Goal: Book appointment/travel/reservation

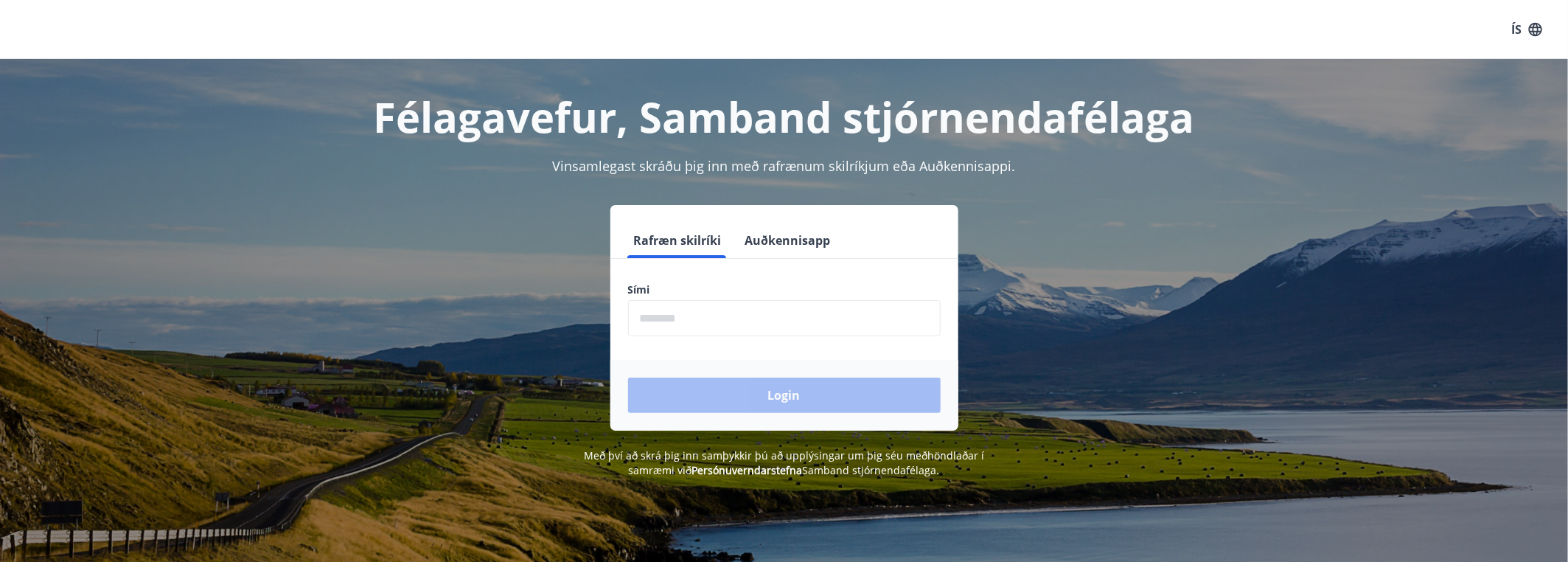
click at [694, 322] on input "phone" at bounding box center [784, 317] width 313 height 36
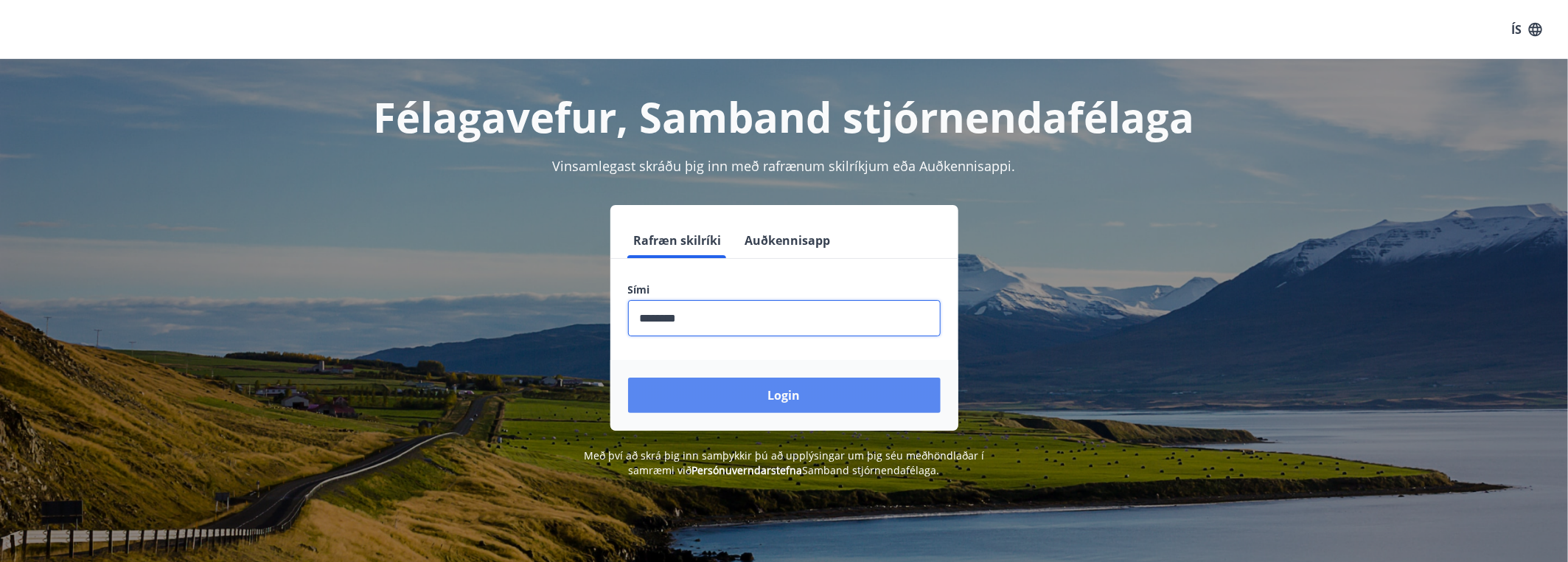
type input "********"
click at [797, 394] on button "Login" at bounding box center [784, 395] width 313 height 35
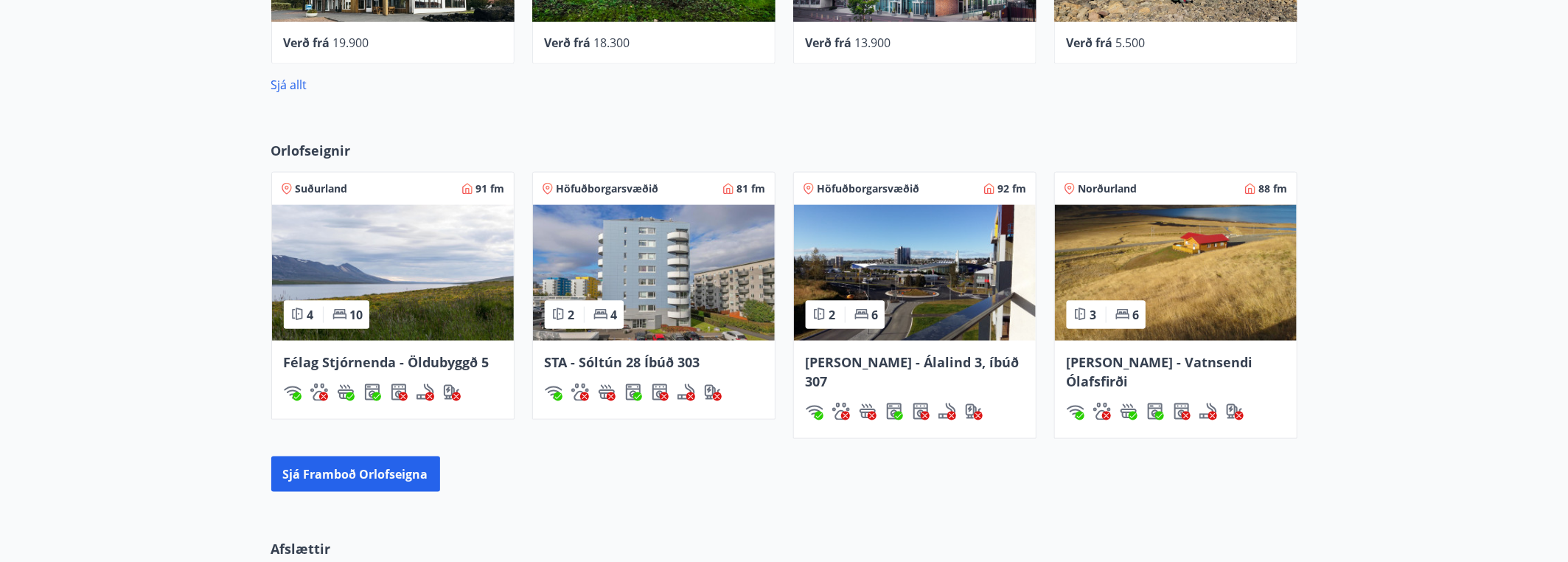
scroll to position [959, 0]
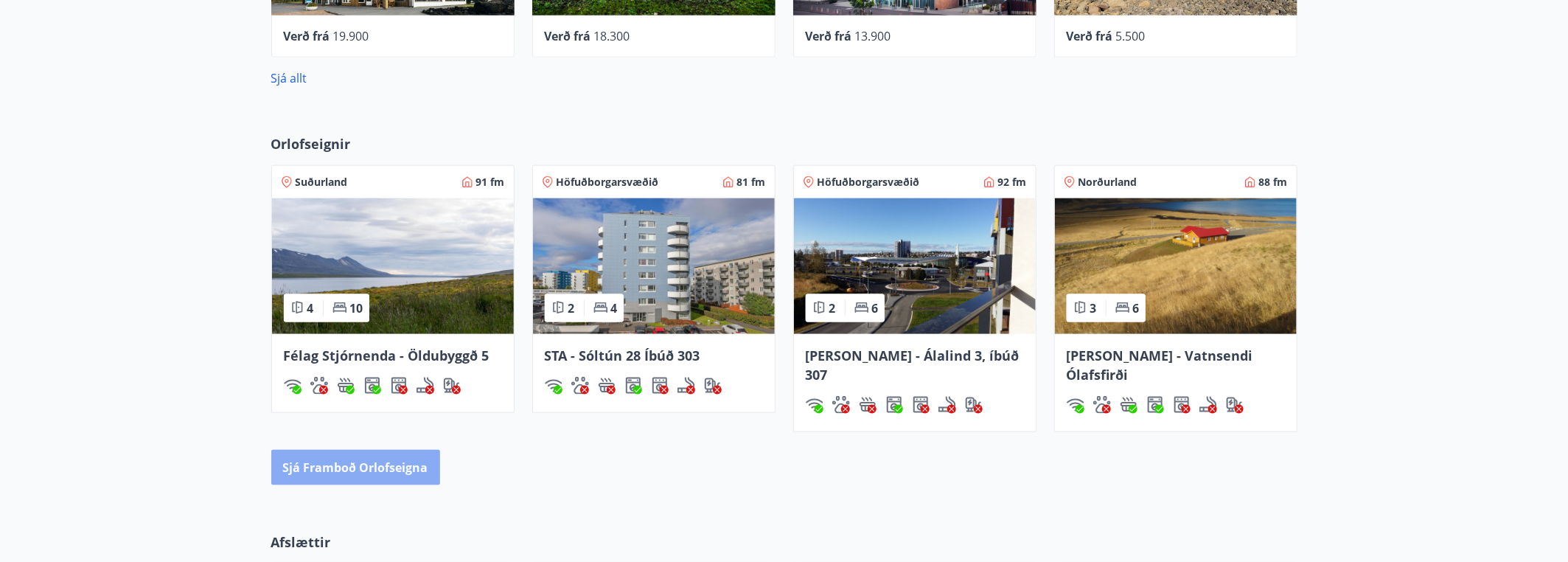
click at [398, 450] on button "Sjá framboð orlofseigna" at bounding box center [356, 468] width 169 height 35
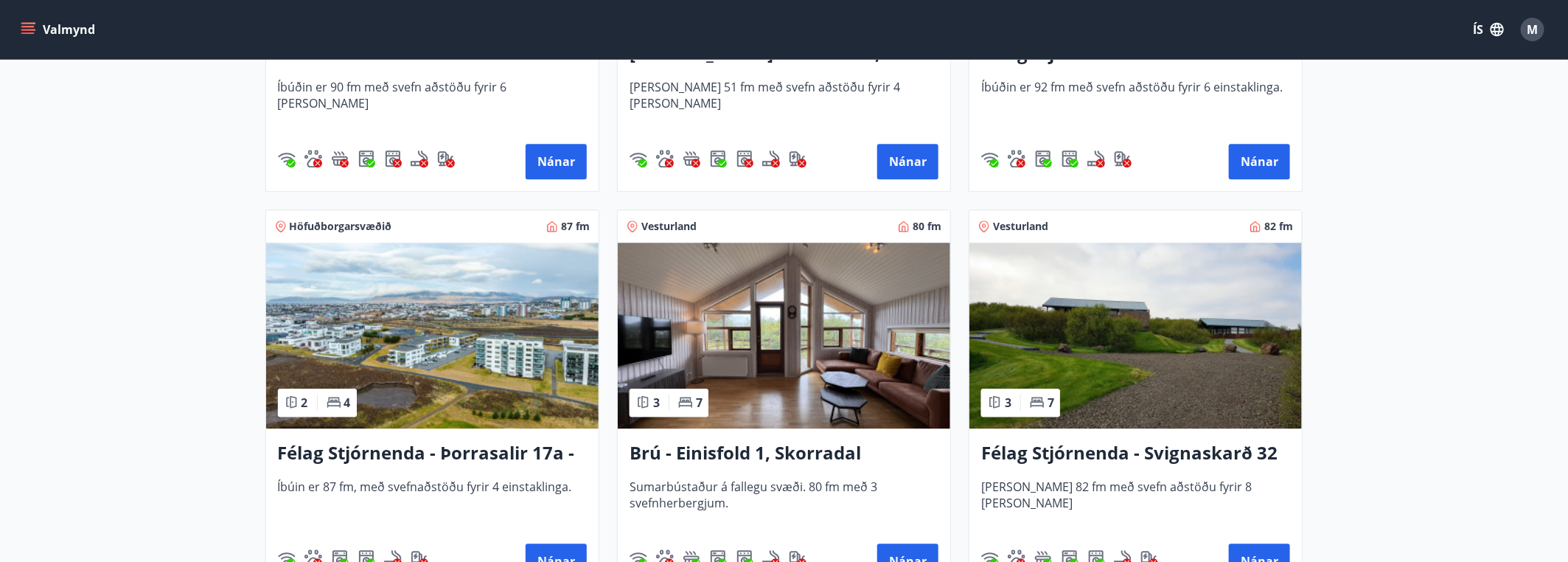
scroll to position [2138, 0]
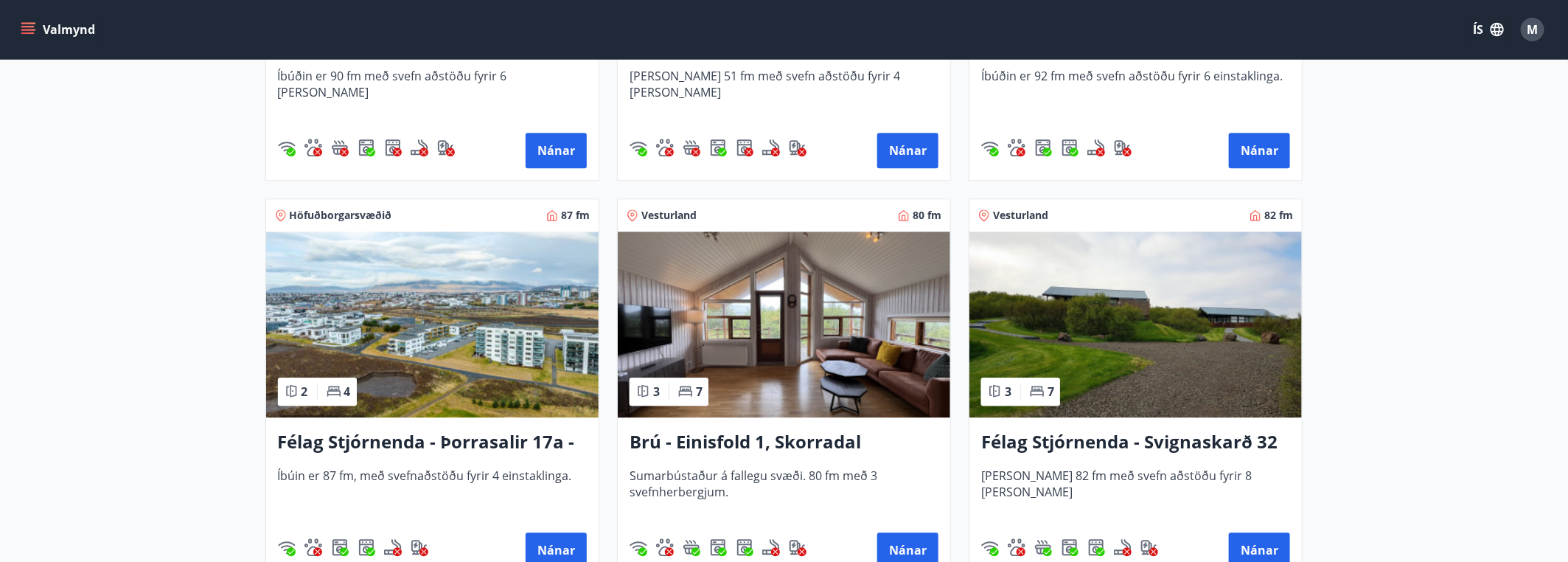
click at [751, 440] on h3 "Brú - Einisfold 1, Skorradal" at bounding box center [783, 443] width 309 height 26
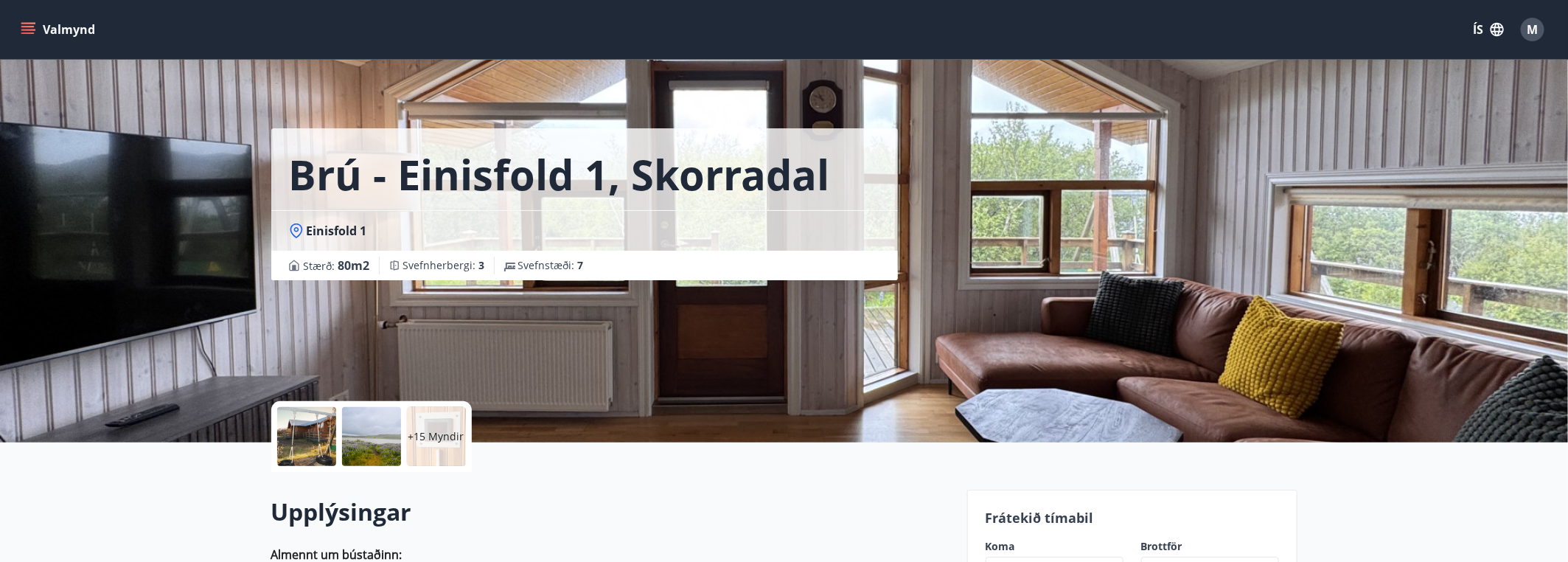
click at [375, 434] on div at bounding box center [371, 436] width 59 height 59
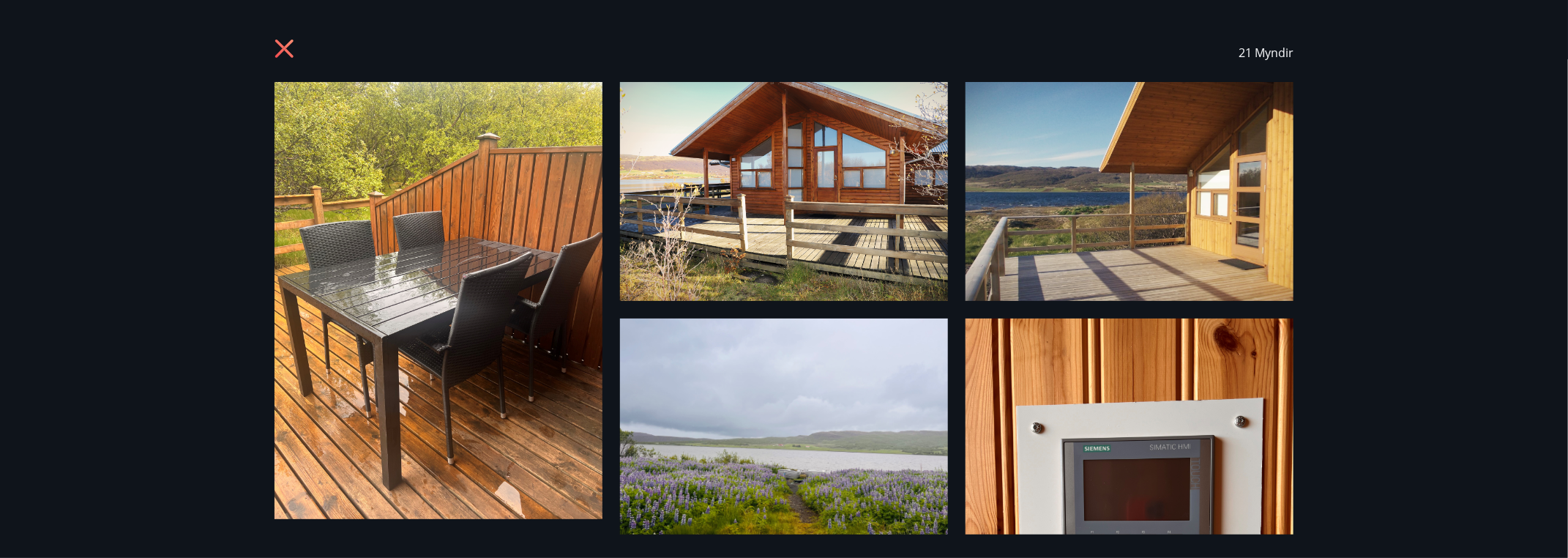
click at [283, 44] on icon at bounding box center [286, 50] width 23 height 23
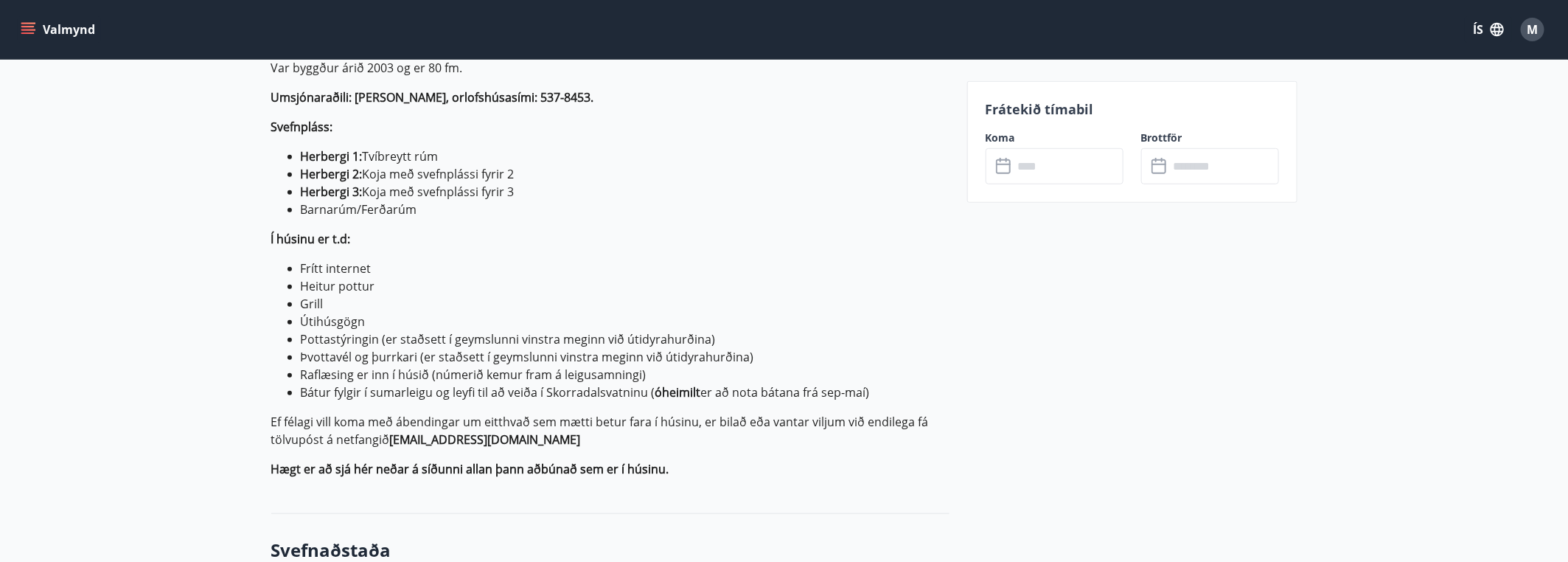
scroll to position [738, 0]
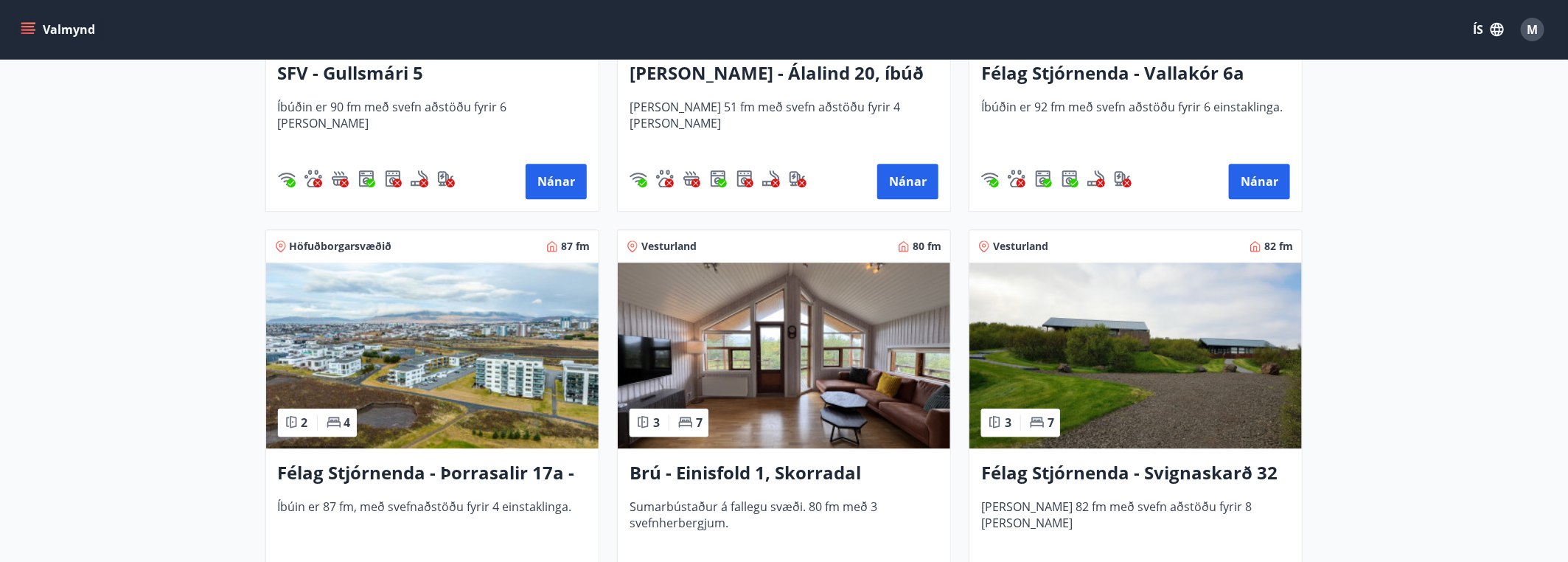
scroll to position [2138, 0]
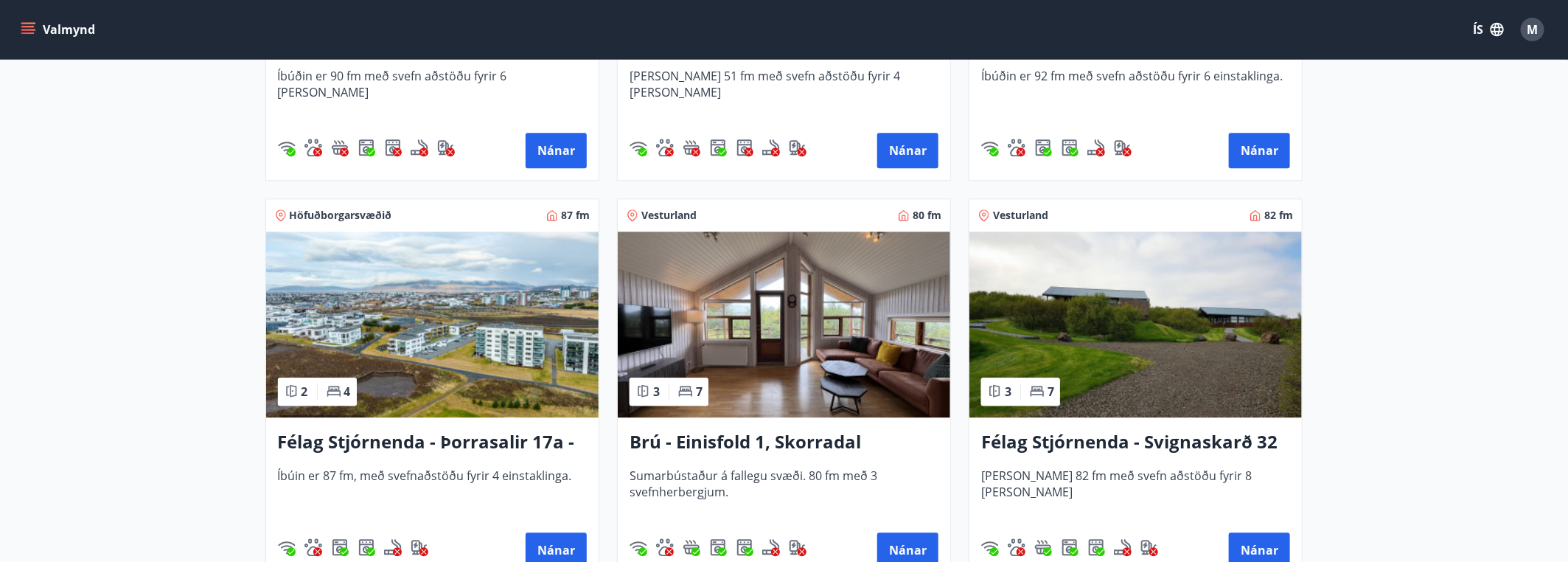
click at [771, 443] on h3 "Brú - Einisfold 1, Skorradal" at bounding box center [783, 443] width 309 height 26
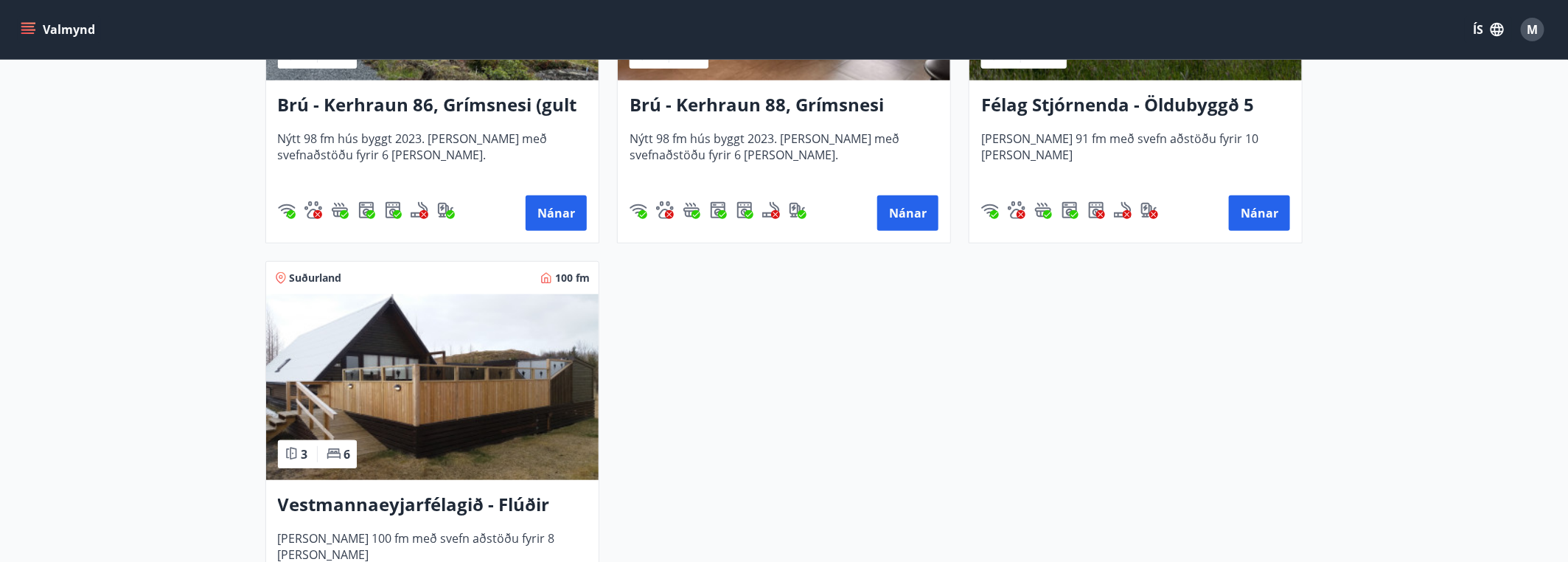
scroll to position [3833, 0]
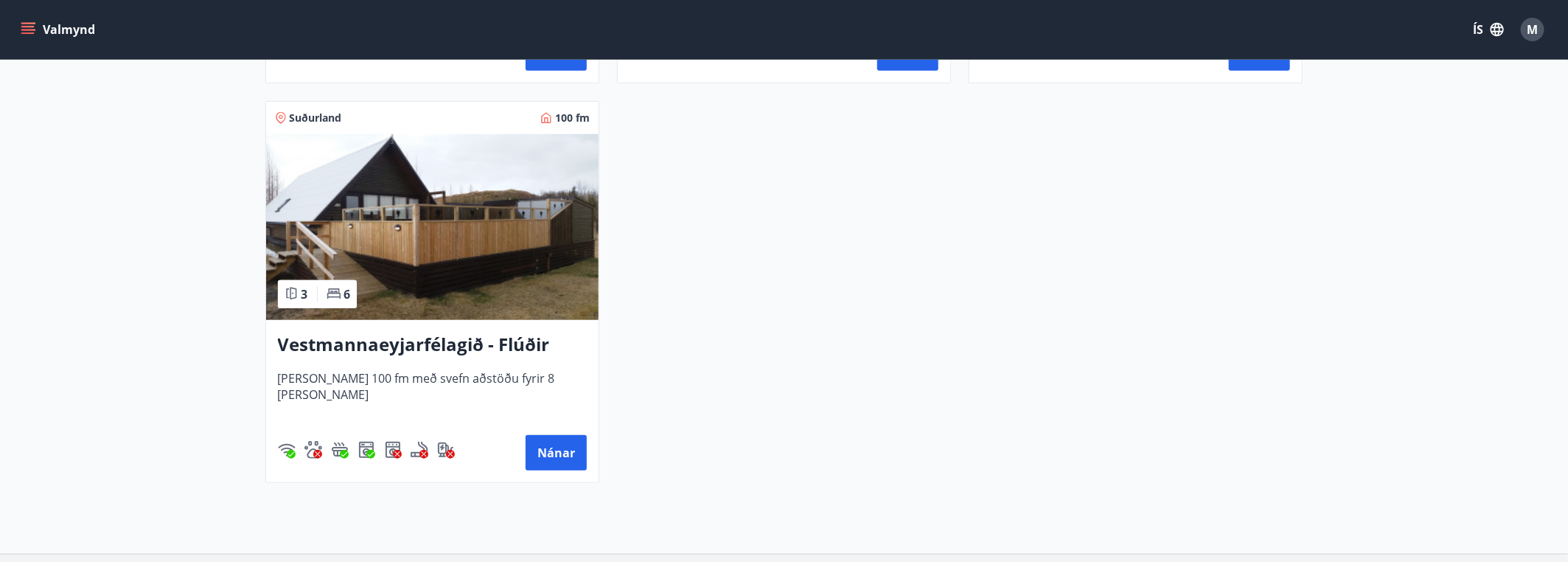
click at [419, 342] on h3 "Vestmannaeyjarfélagið - Flúðir" at bounding box center [432, 344] width 309 height 26
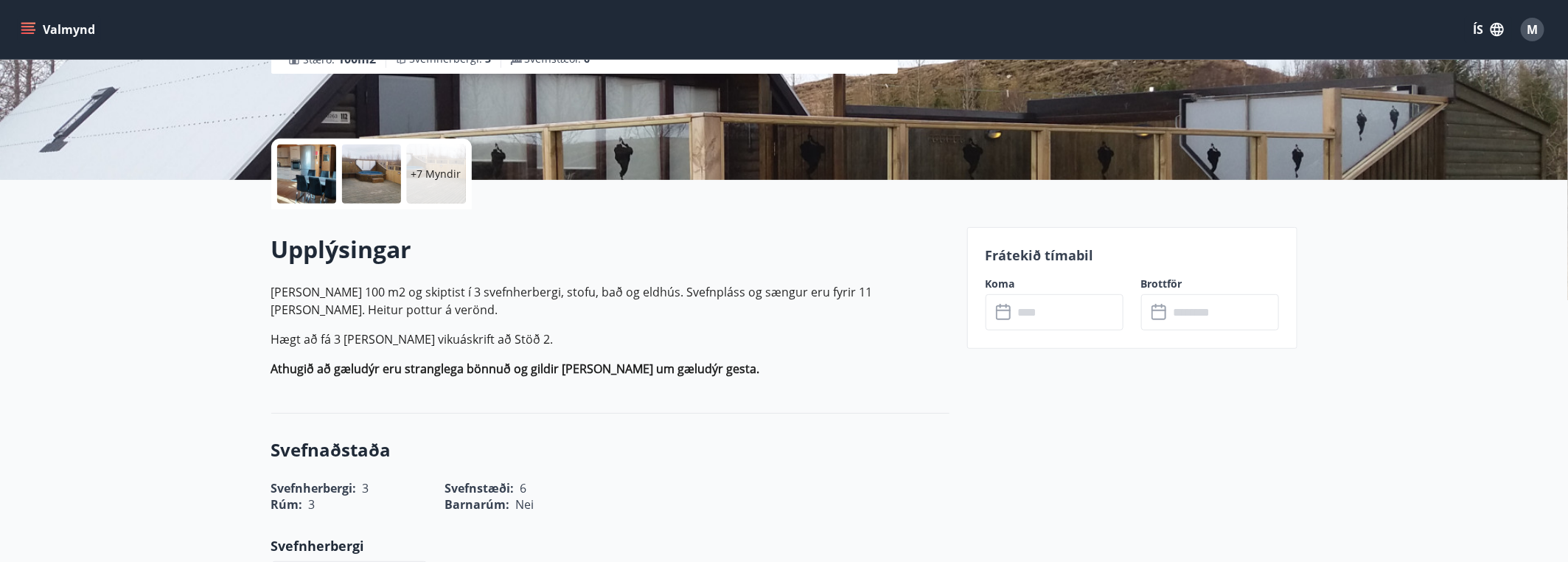
scroll to position [295, 0]
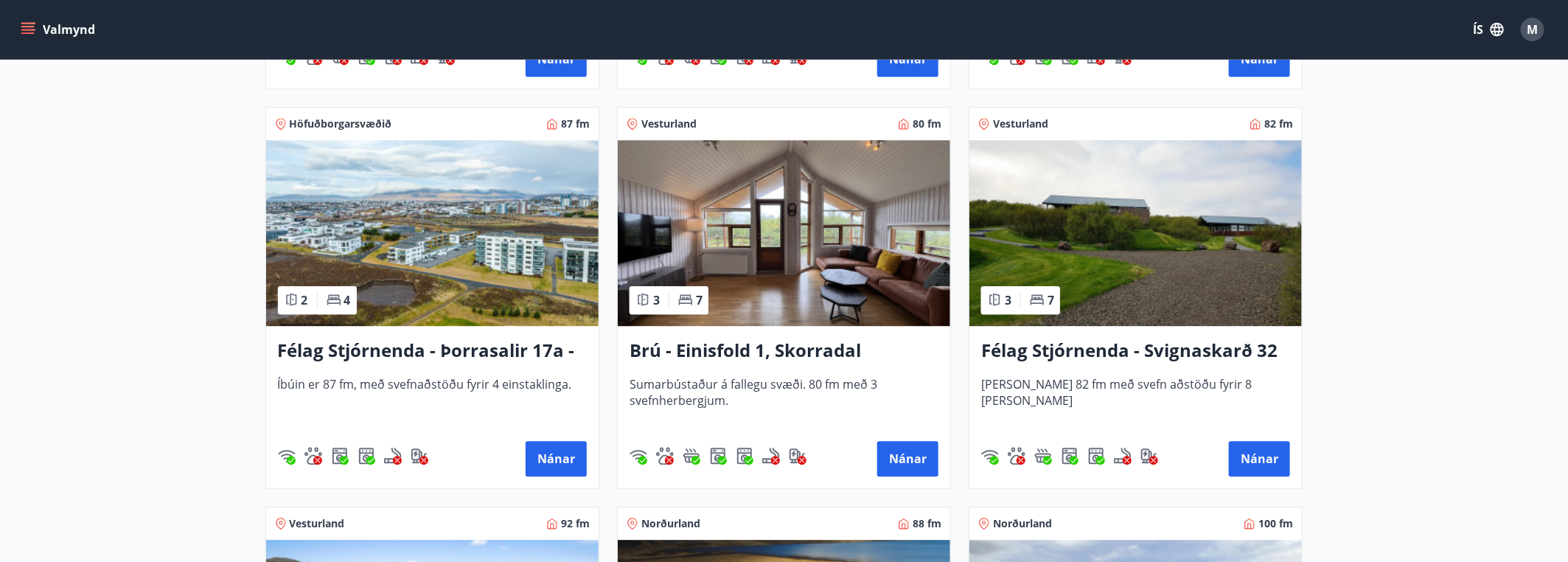
scroll to position [2285, 0]
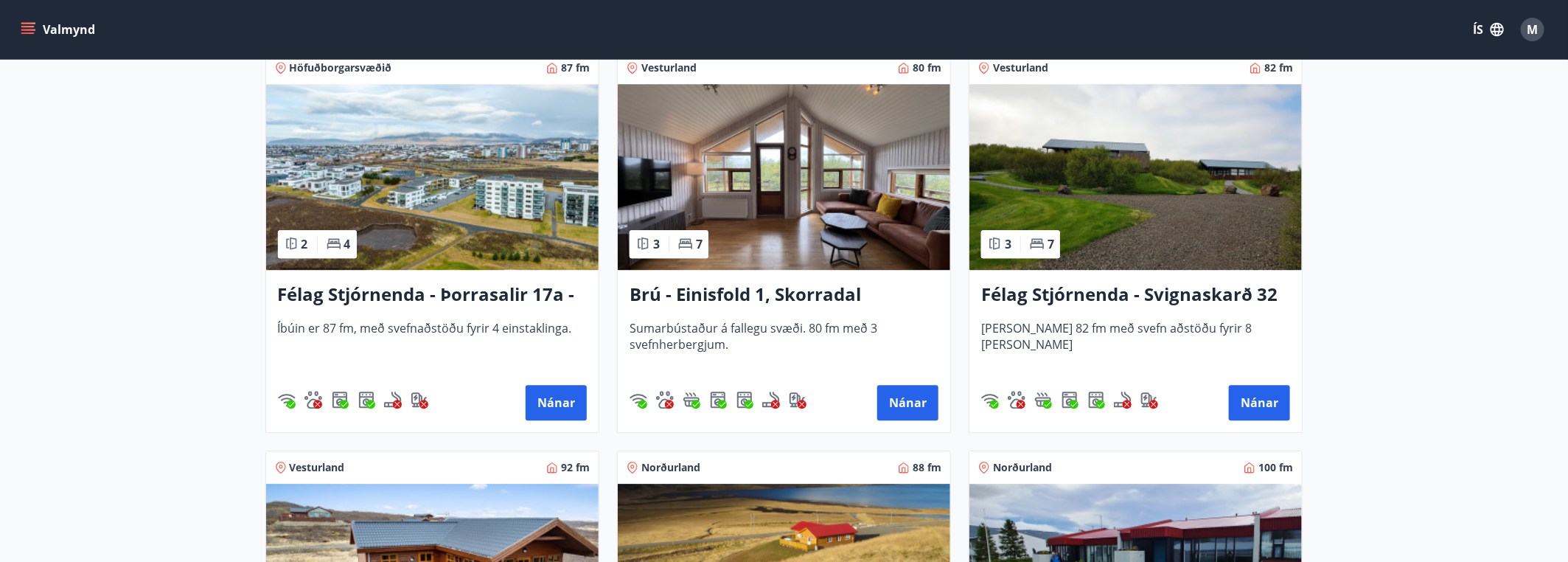
click at [749, 289] on h3 "Brú - Einisfold 1, Skorradal" at bounding box center [783, 295] width 309 height 26
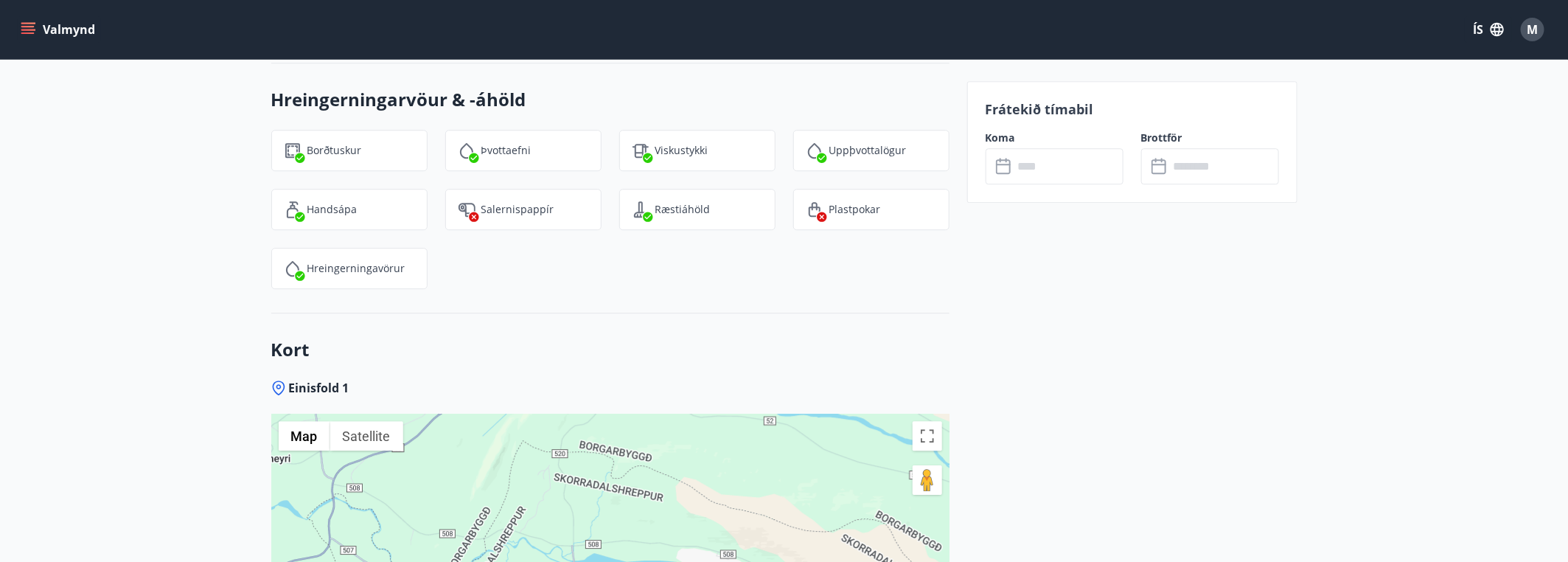
scroll to position [1990, 0]
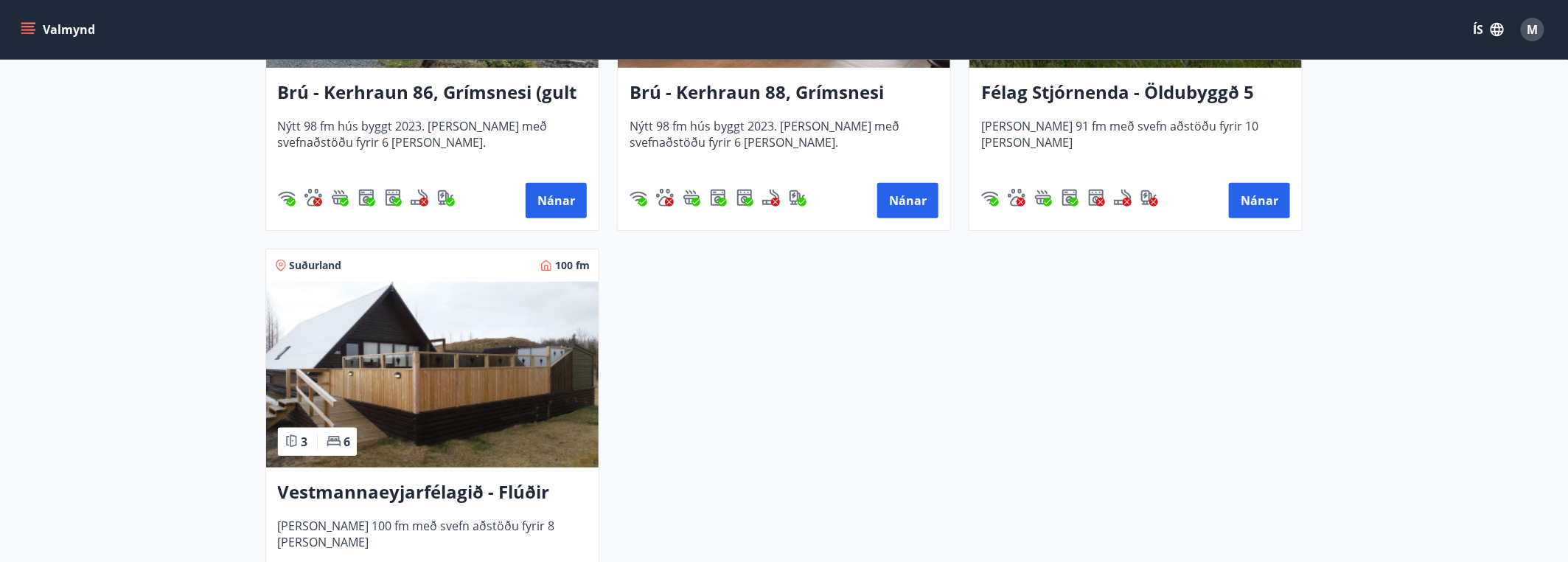
scroll to position [3947, 0]
